Goal: Task Accomplishment & Management: Manage account settings

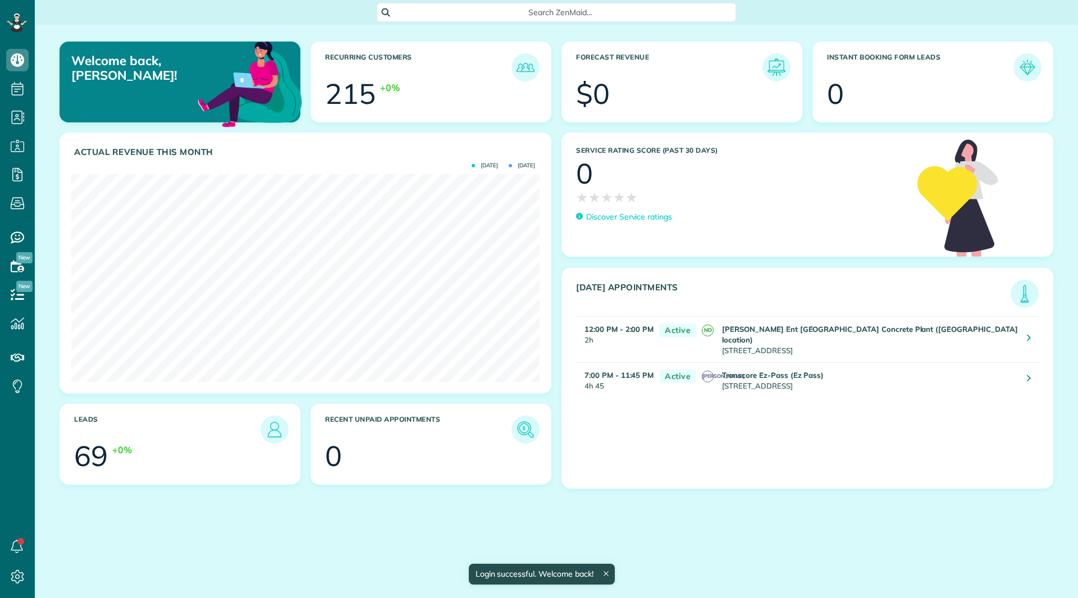
scroll to position [208, 468]
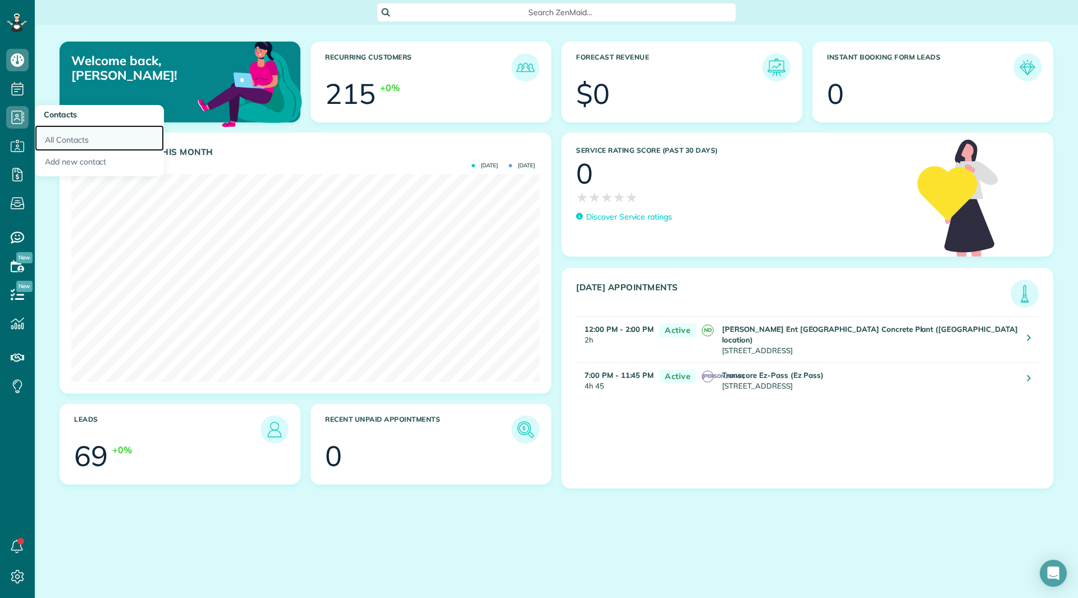
click at [39, 133] on link "All Contacts" at bounding box center [99, 138] width 129 height 26
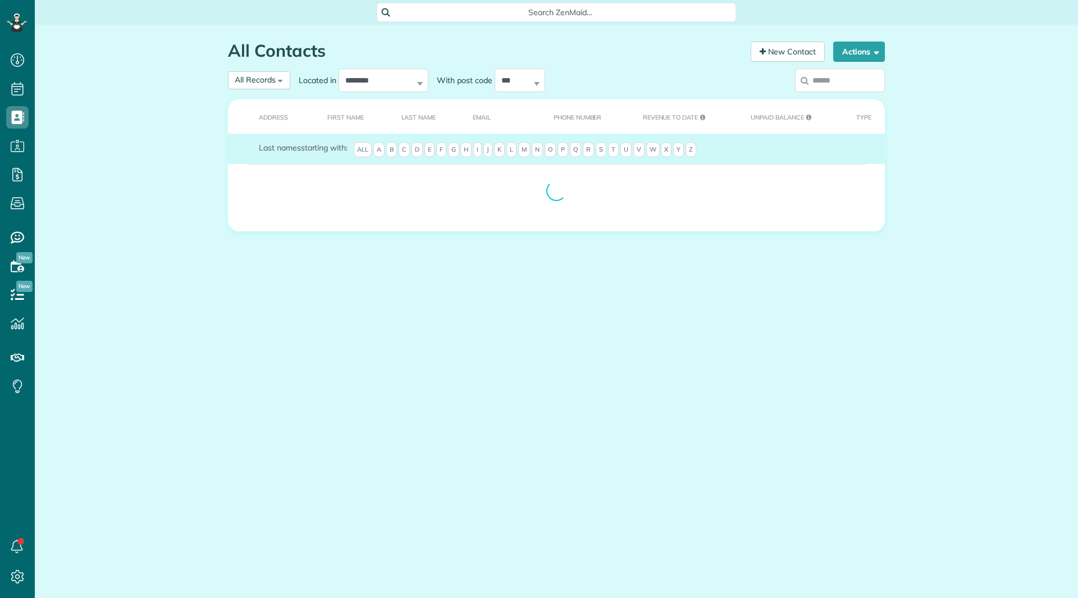
scroll to position [5, 5]
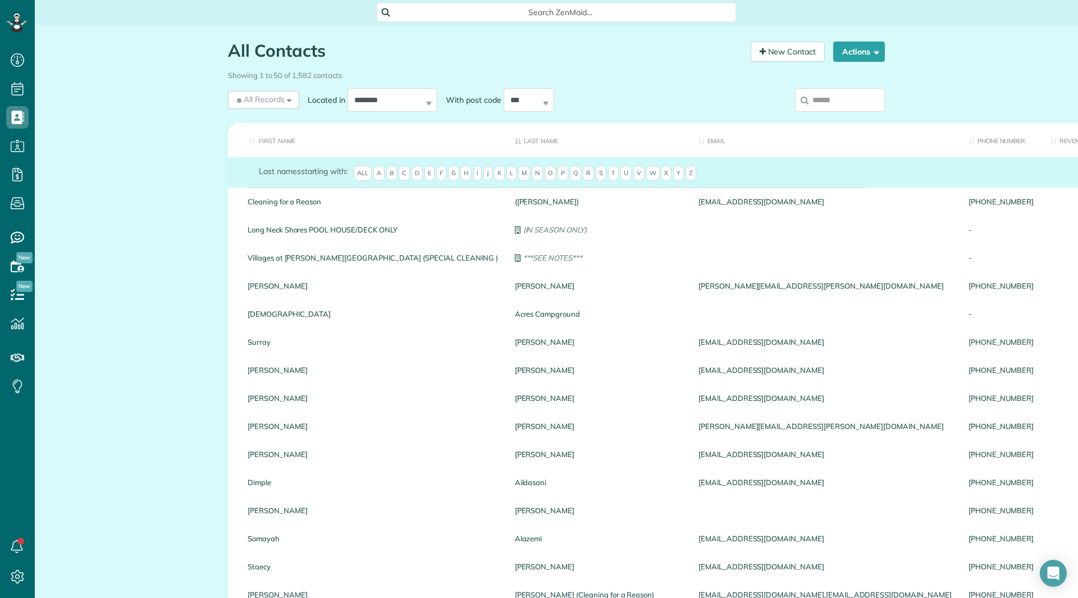
click at [821, 100] on input "search" at bounding box center [840, 100] width 90 height 24
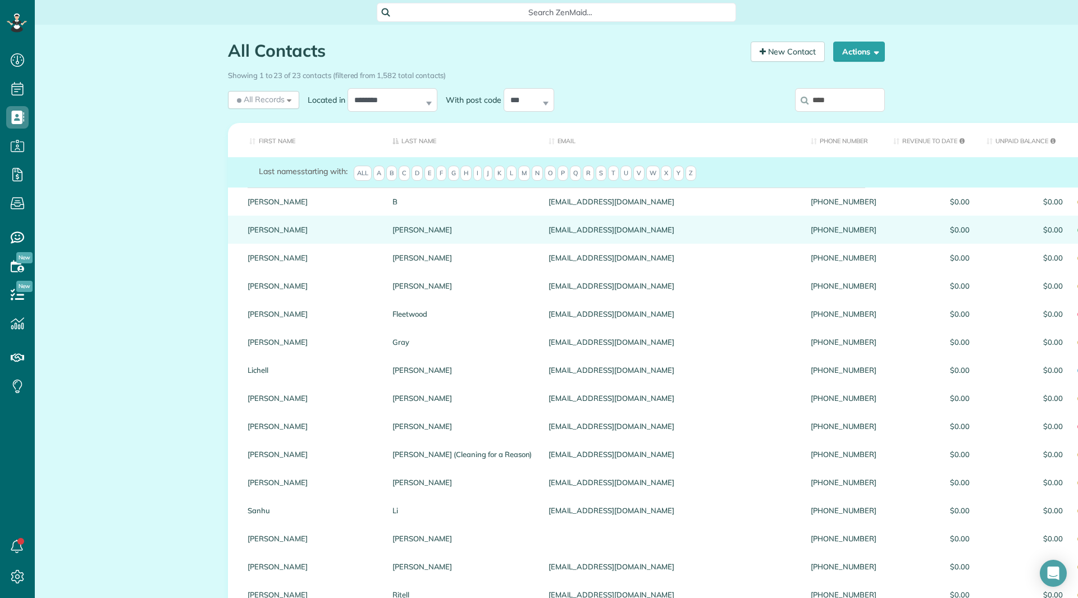
type input "****"
click at [249, 234] on link "Lisa" at bounding box center [312, 230] width 128 height 8
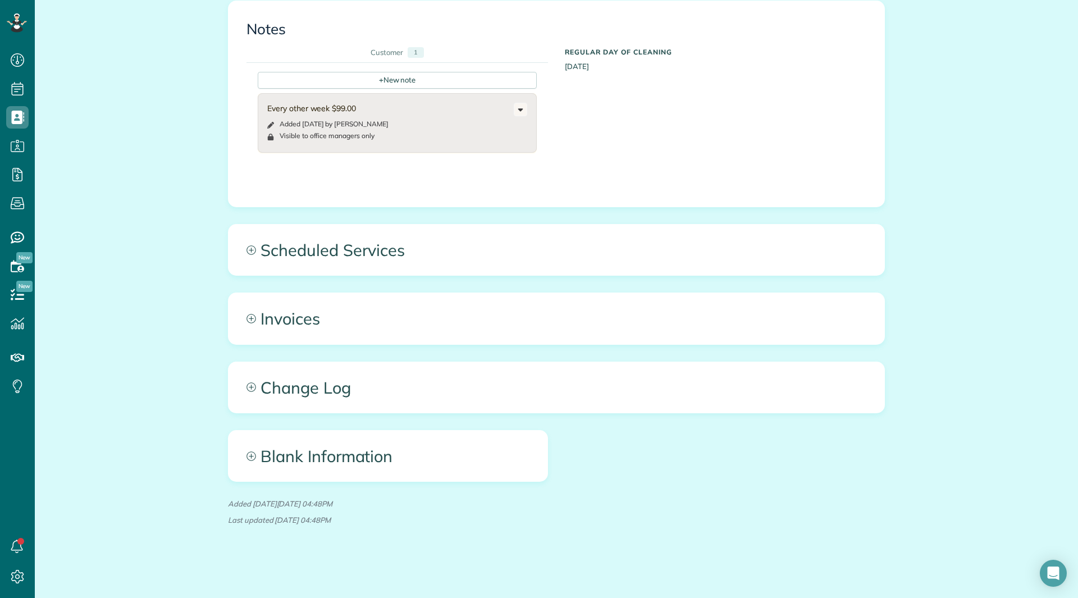
scroll to position [406, 0]
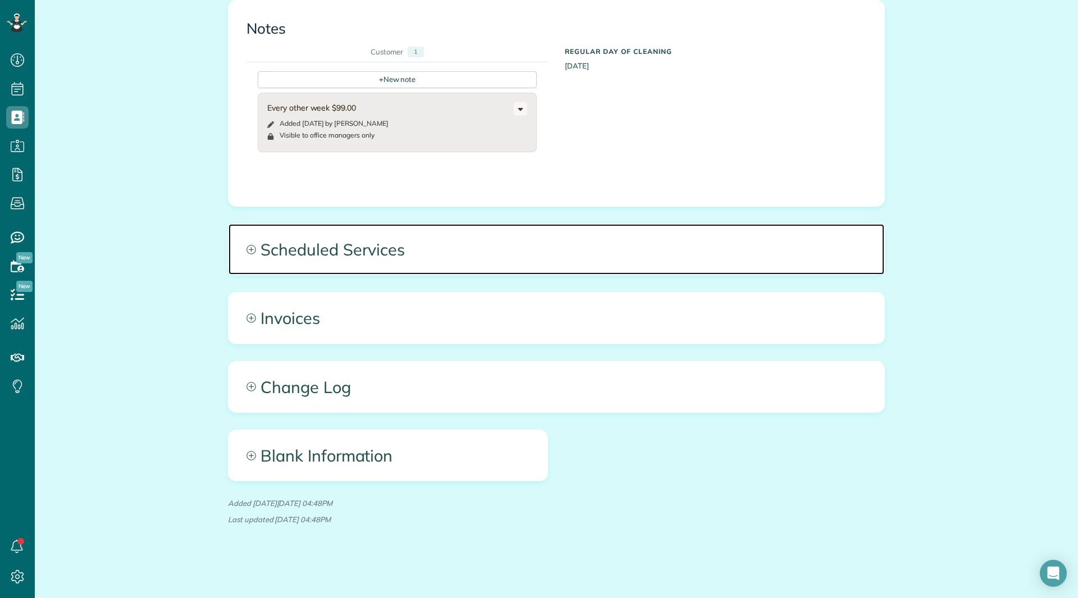
click at [359, 263] on span "Scheduled Services" at bounding box center [557, 249] width 656 height 51
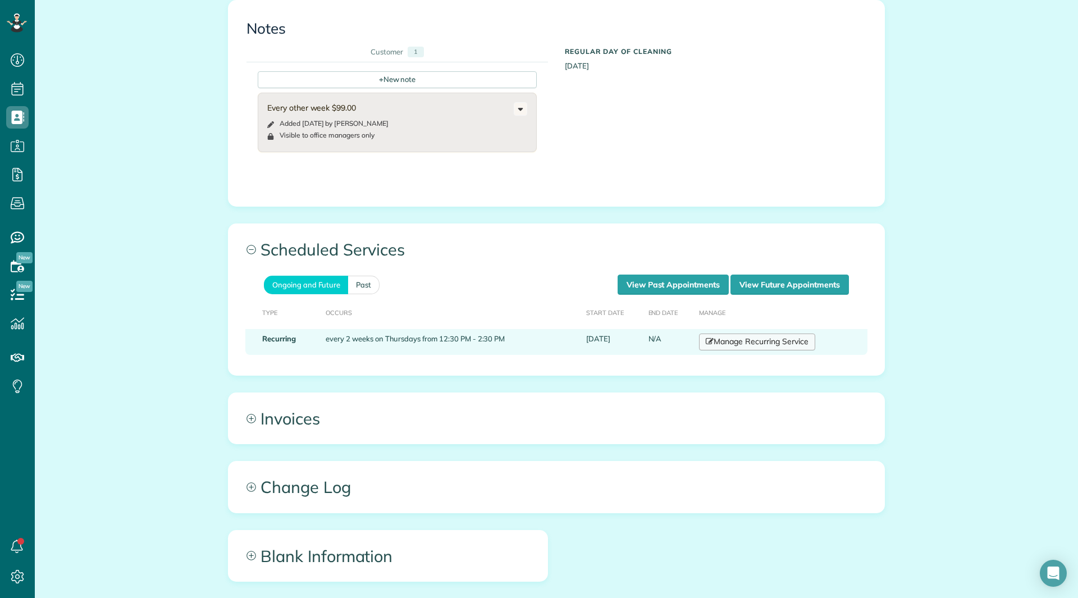
click at [739, 344] on link "Manage Recurring Service" at bounding box center [757, 342] width 116 height 17
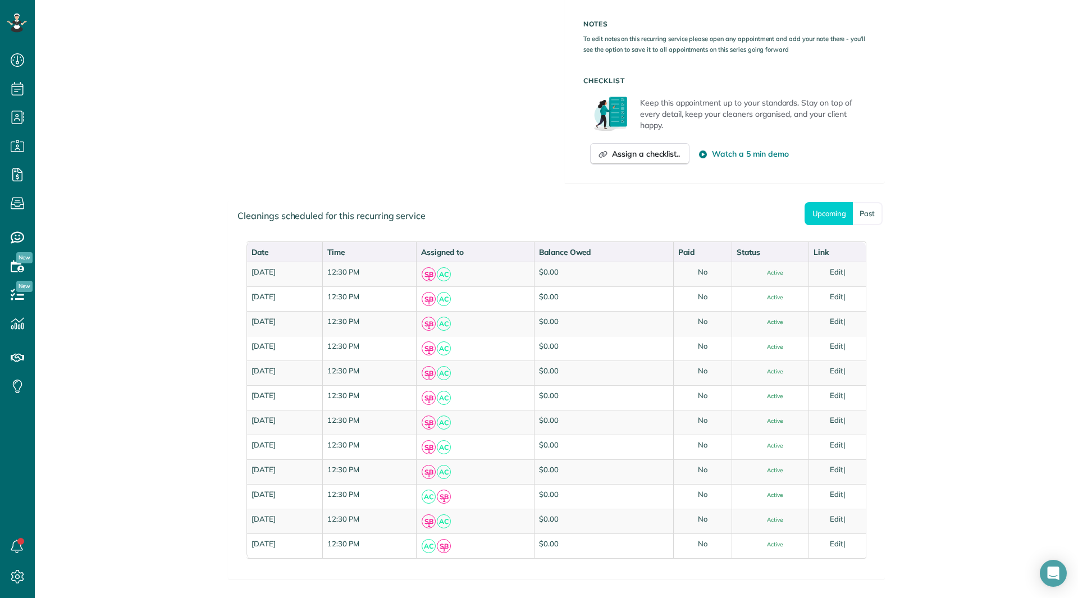
scroll to position [674, 0]
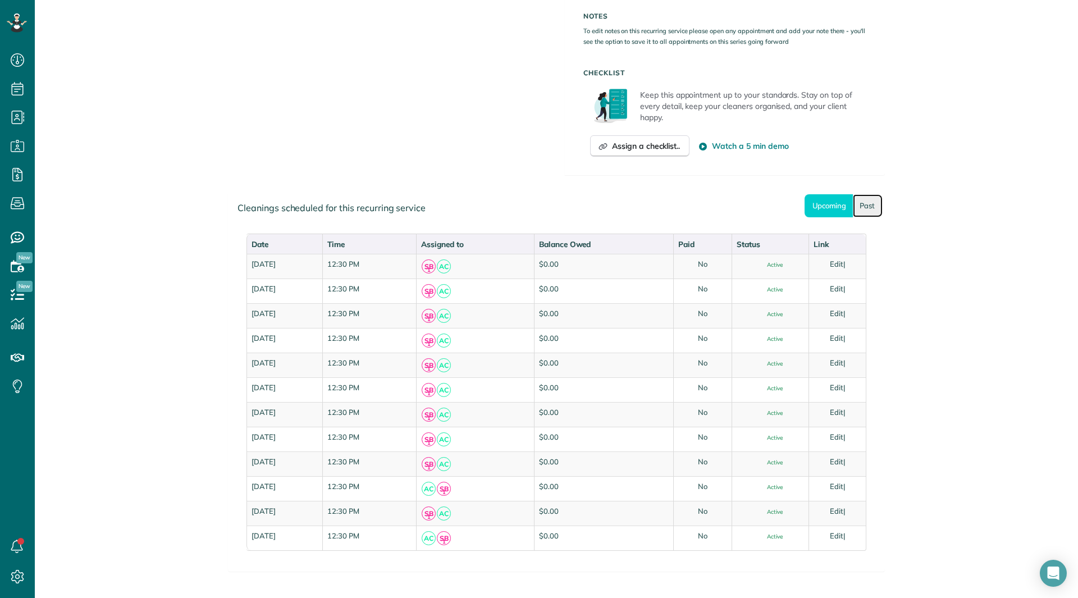
click at [859, 208] on link "Past" at bounding box center [868, 205] width 30 height 23
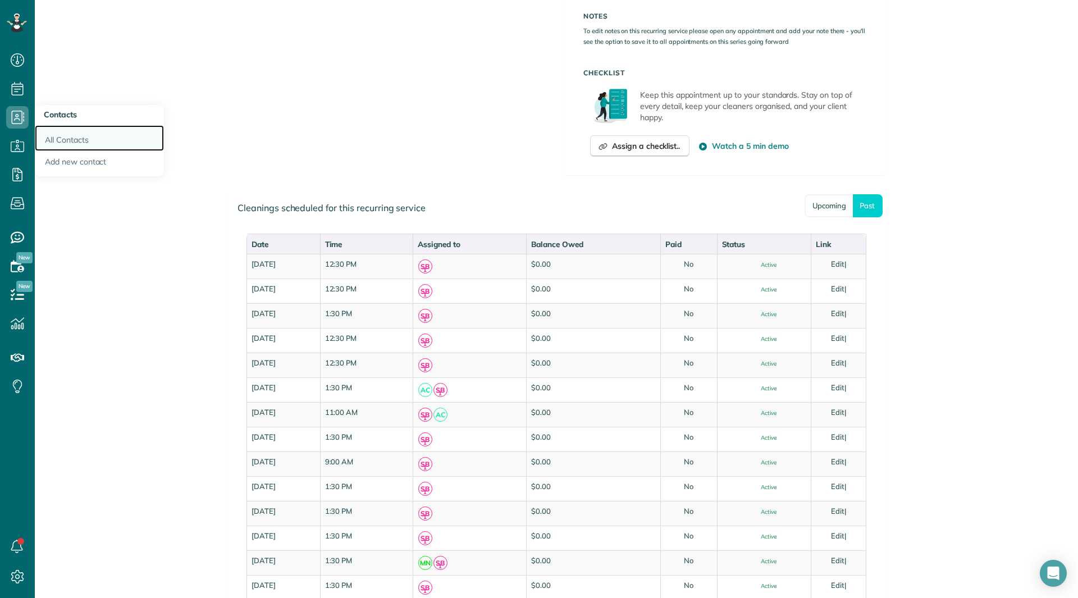
click at [52, 138] on link "All Contacts" at bounding box center [99, 138] width 129 height 26
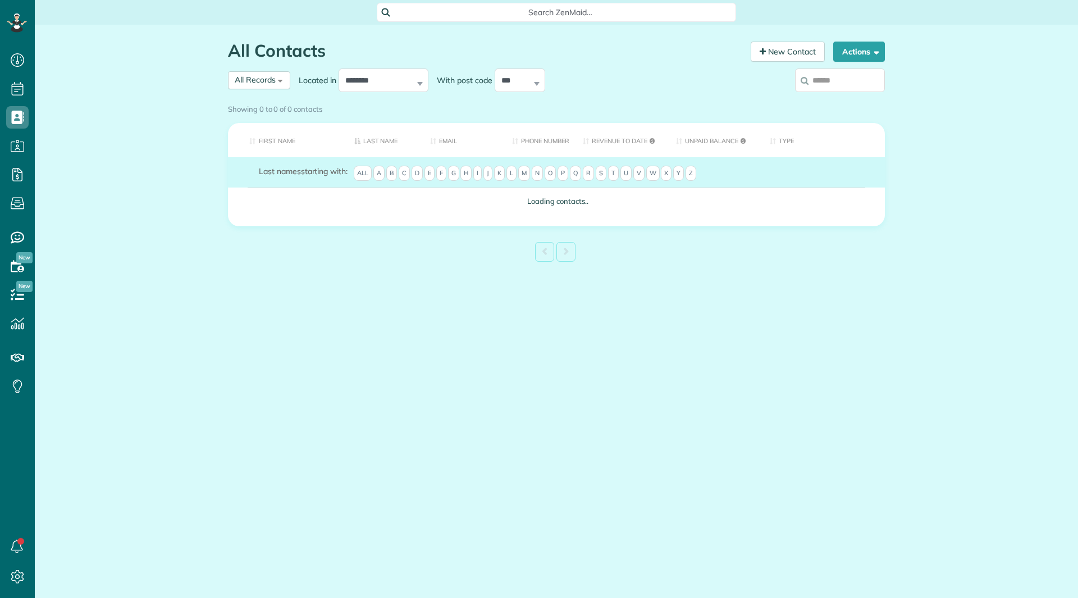
scroll to position [5, 5]
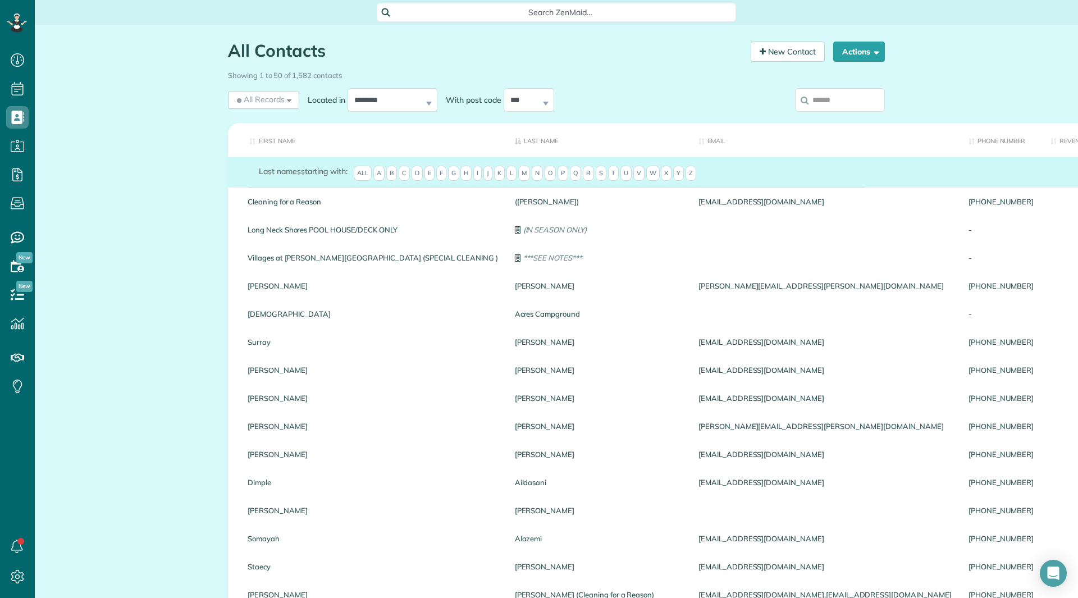
click at [839, 103] on input "search" at bounding box center [840, 100] width 90 height 24
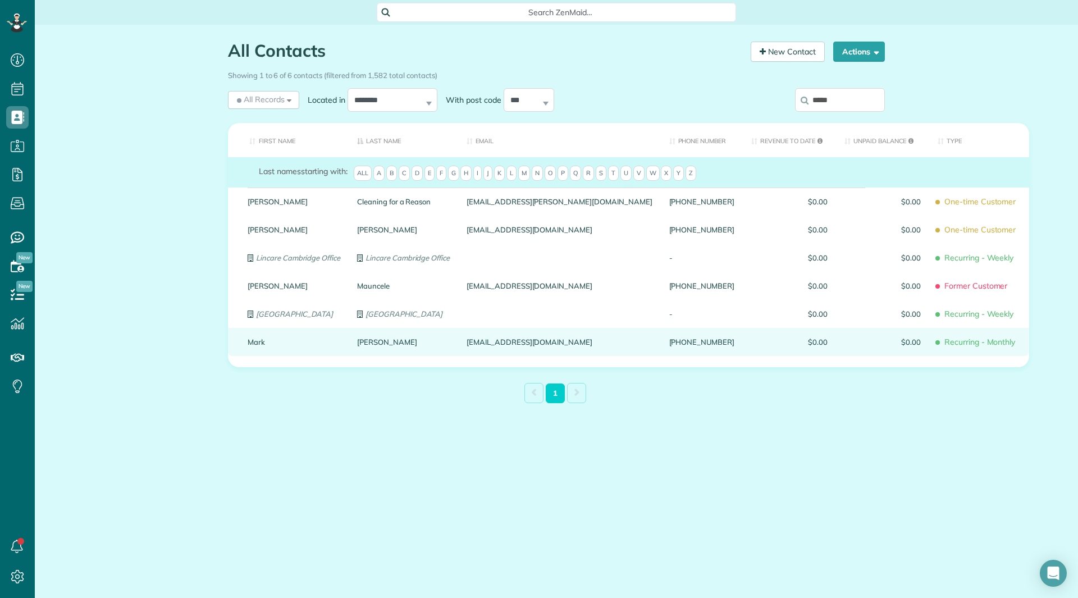
type input "*****"
click at [252, 345] on link "Mark" at bounding box center [294, 342] width 93 height 8
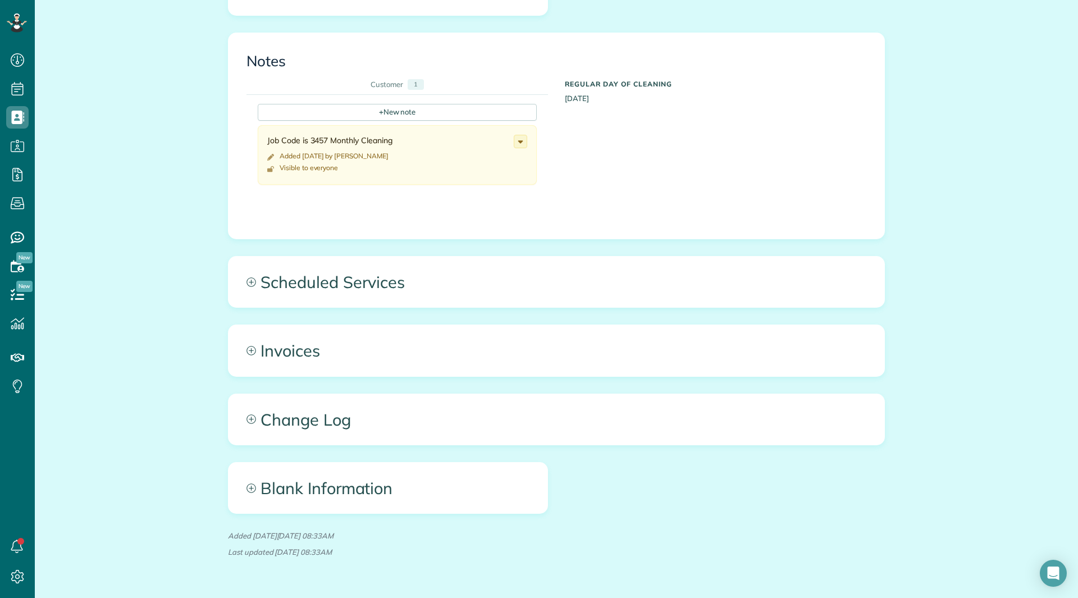
scroll to position [393, 0]
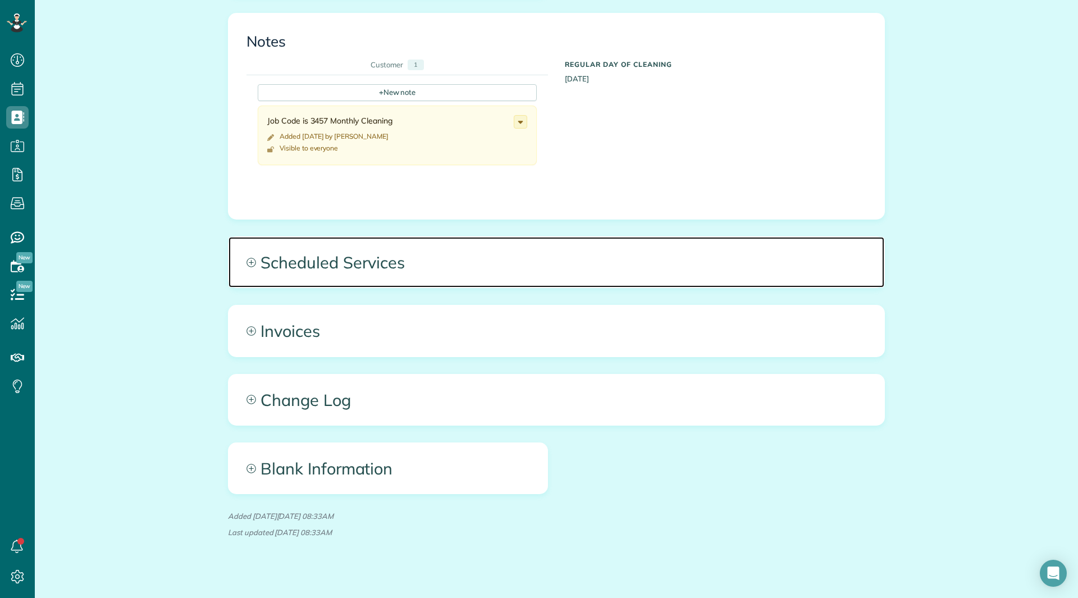
click at [366, 246] on span "Scheduled Services" at bounding box center [557, 262] width 656 height 51
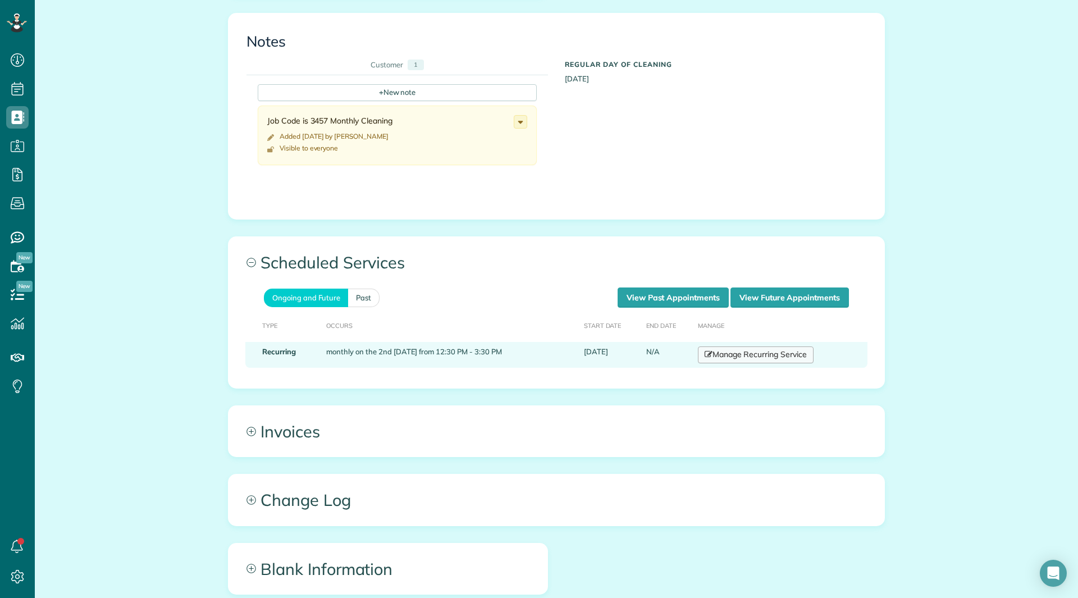
click at [779, 353] on link "Manage Recurring Service" at bounding box center [756, 354] width 116 height 17
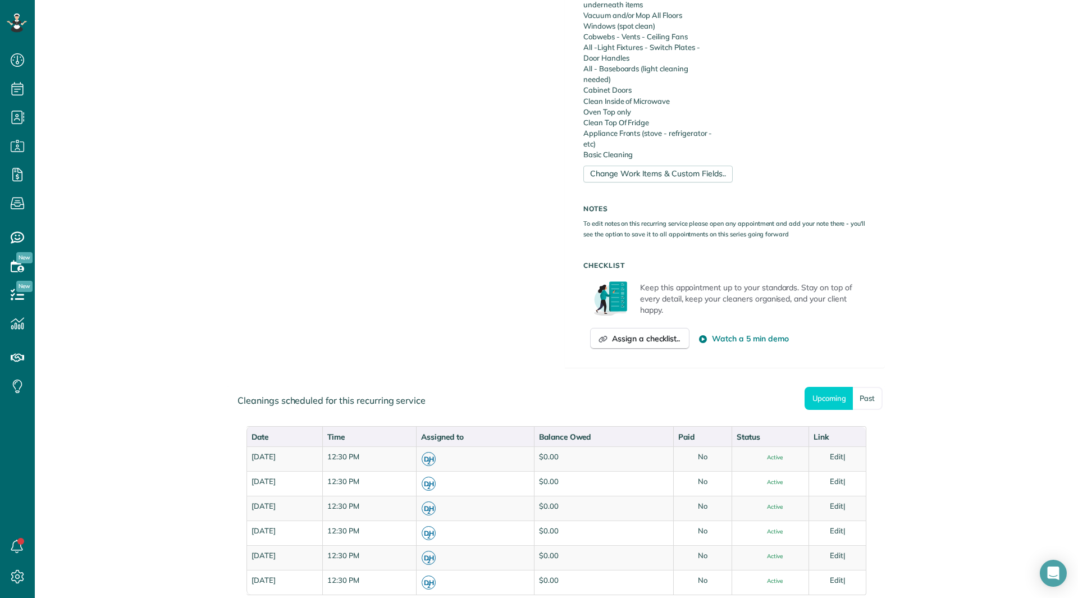
scroll to position [578, 0]
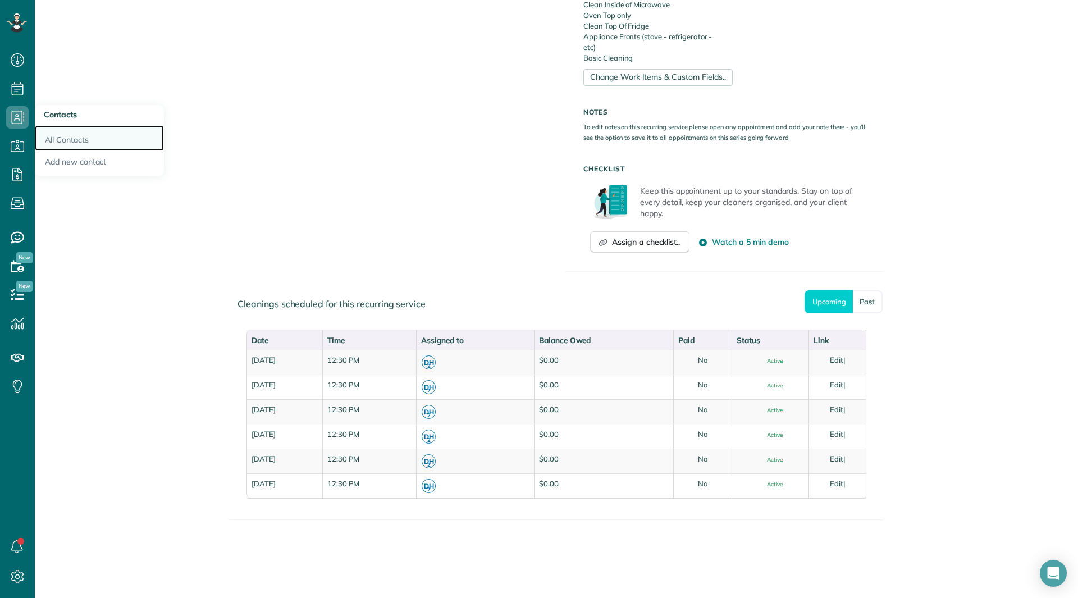
click at [38, 131] on link "All Contacts" at bounding box center [99, 138] width 129 height 26
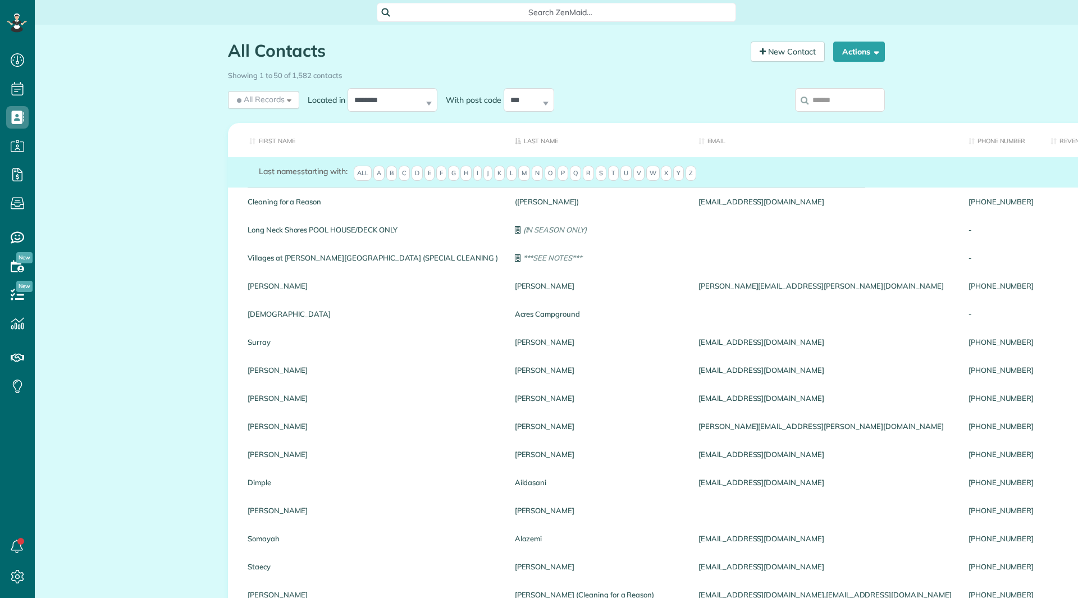
scroll to position [5, 5]
click at [827, 98] on input "search" at bounding box center [840, 100] width 90 height 24
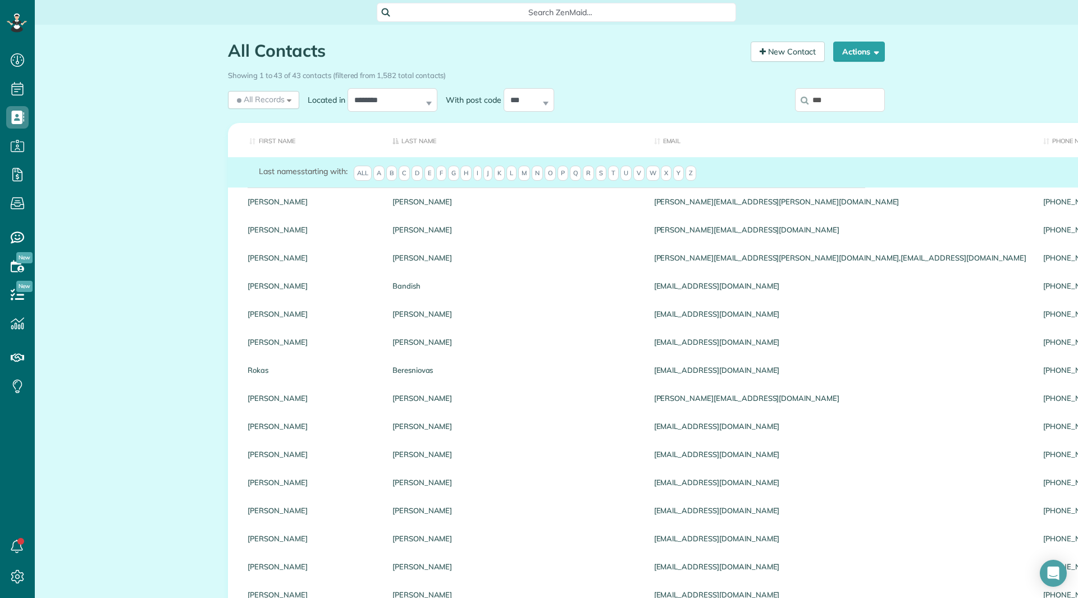
click at [829, 106] on input "***" at bounding box center [840, 100] width 90 height 24
click at [828, 101] on input "***" at bounding box center [840, 100] width 90 height 24
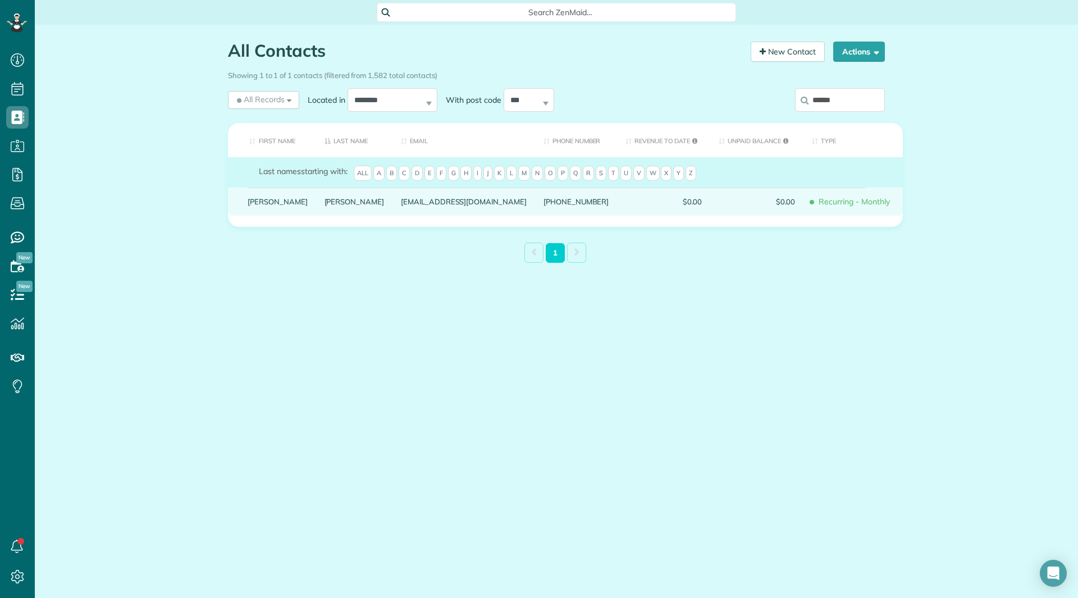
type input "******"
click at [250, 206] on link "Ron" at bounding box center [278, 202] width 60 height 8
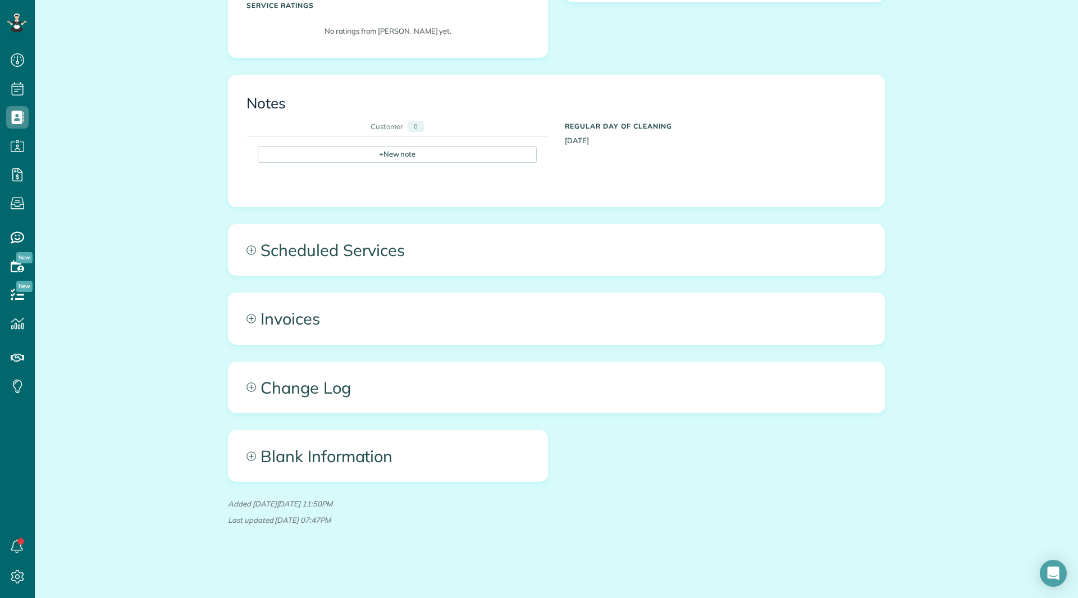
scroll to position [332, 0]
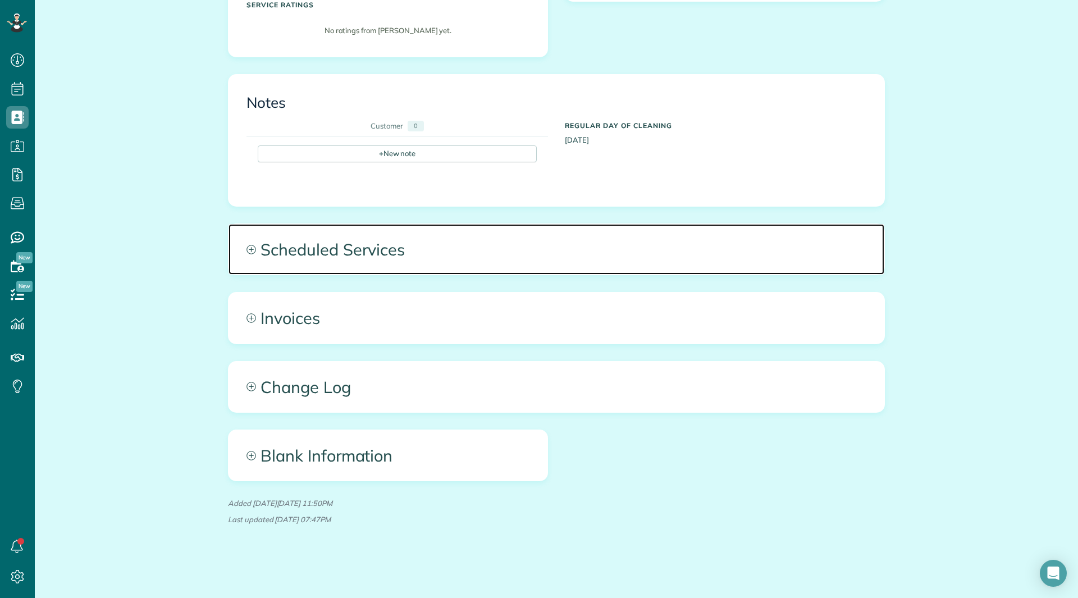
click at [303, 254] on span "Scheduled Services" at bounding box center [557, 249] width 656 height 51
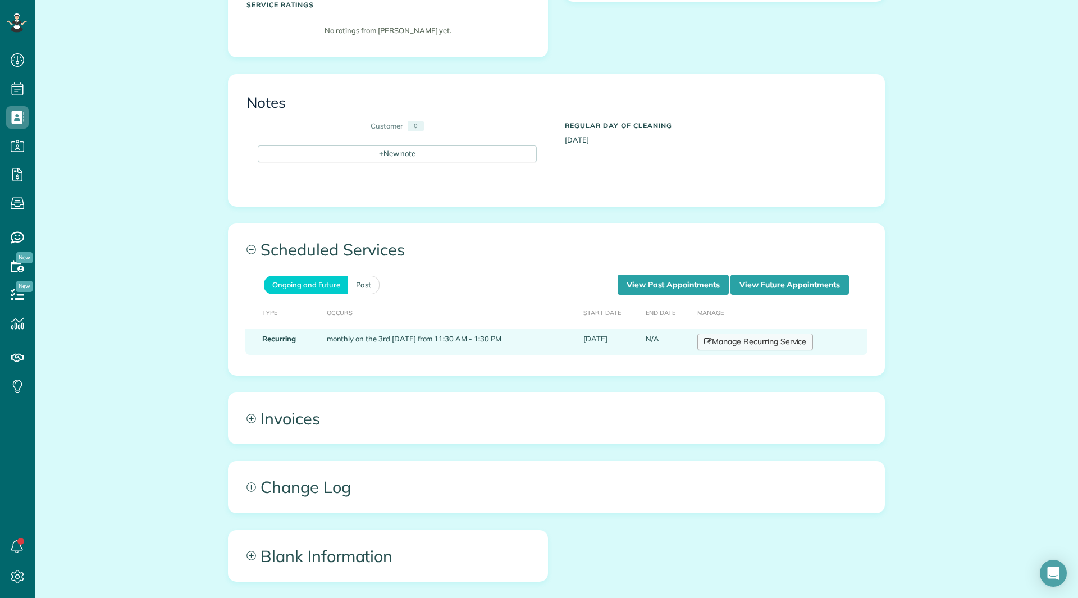
click at [718, 335] on link "Manage Recurring Service" at bounding box center [755, 342] width 116 height 17
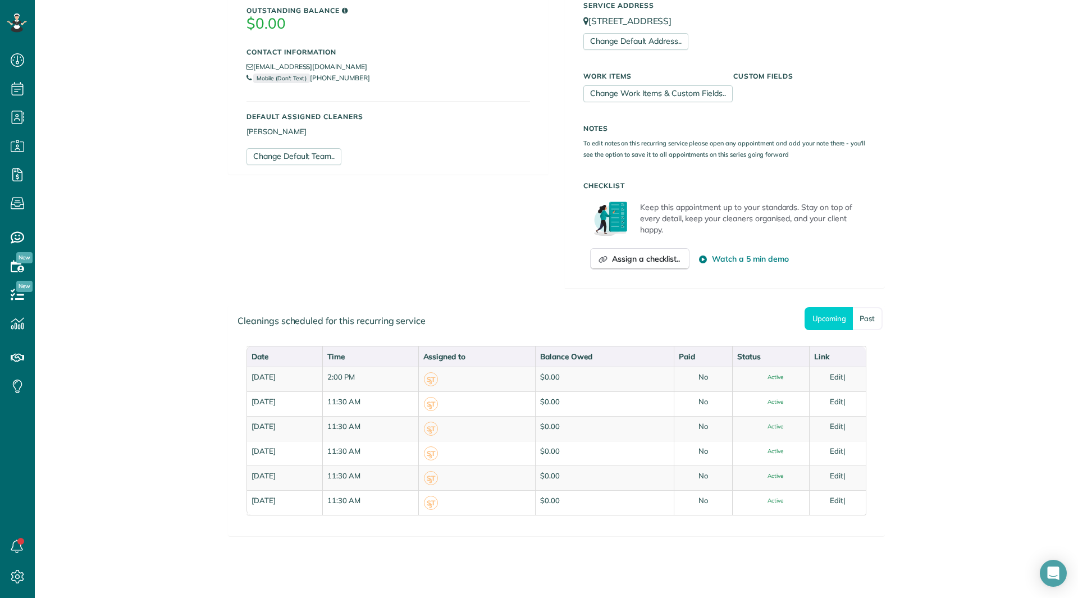
scroll to position [294, 0]
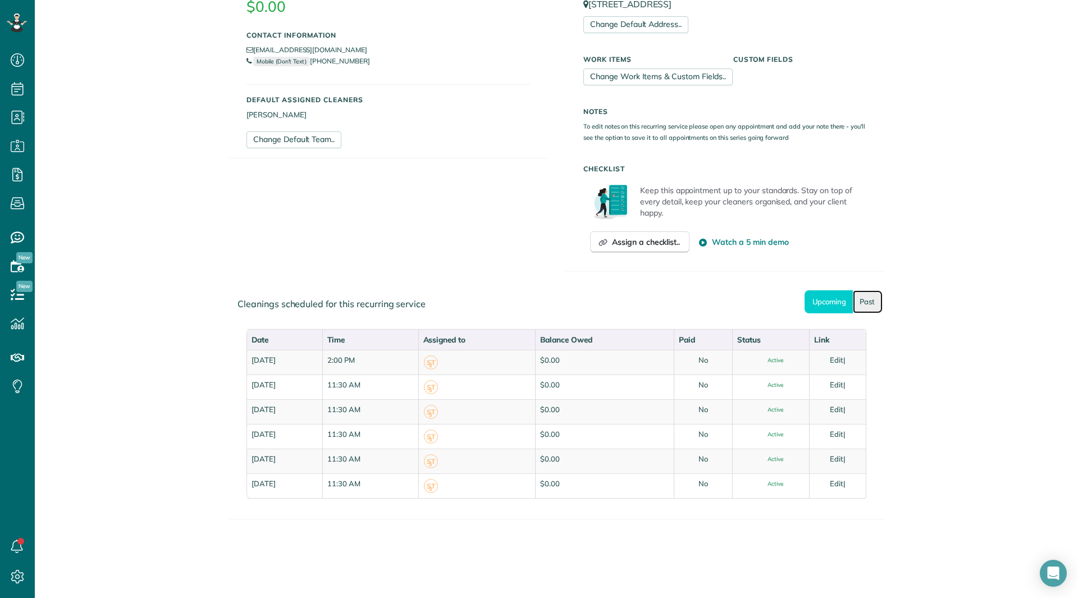
click at [856, 304] on link "Past" at bounding box center [868, 301] width 30 height 23
